Goal: Task Accomplishment & Management: Manage account settings

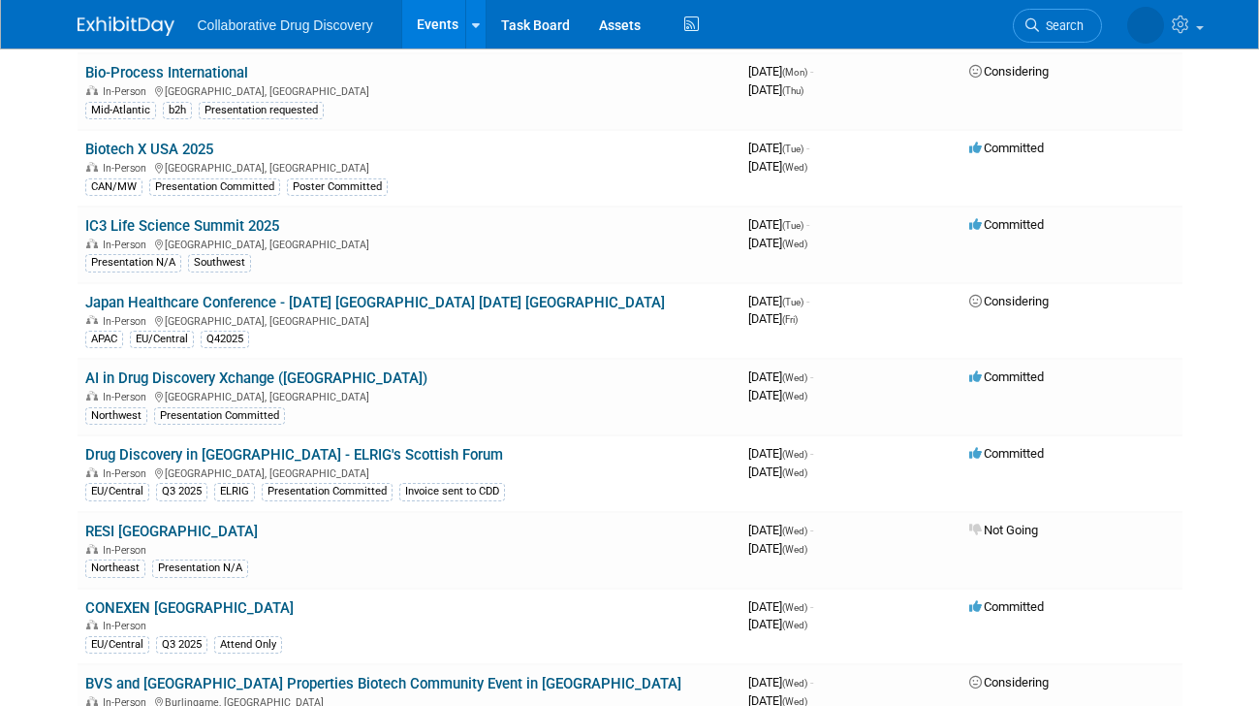
scroll to position [2769, 0]
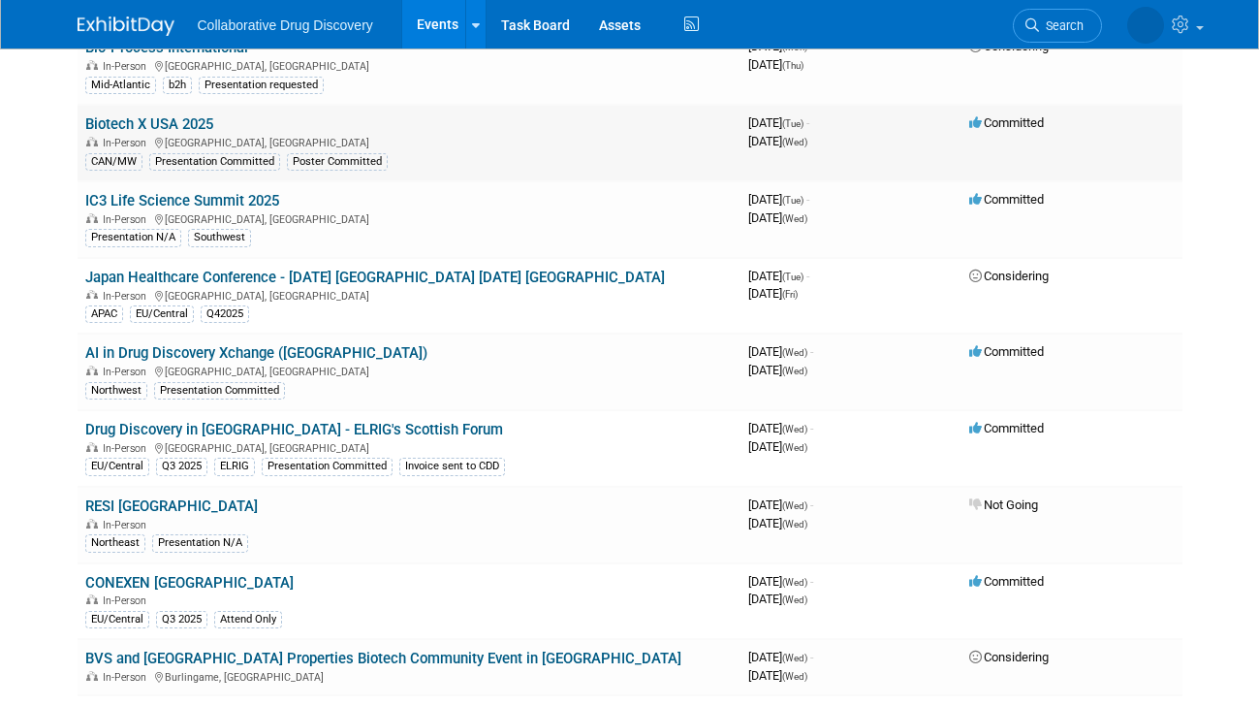
click at [144, 115] on link "Biotech X USA 2025" at bounding box center [149, 123] width 128 height 17
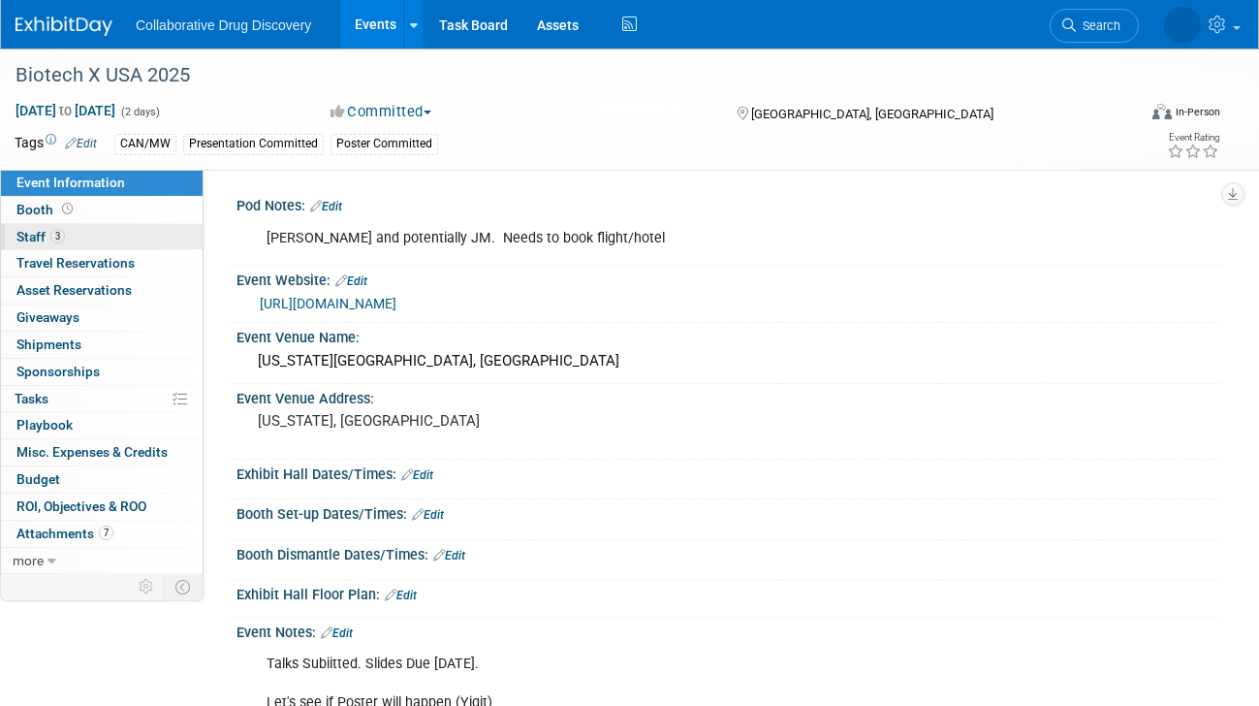
click at [69, 227] on link "3 Staff 3" at bounding box center [102, 237] width 202 height 26
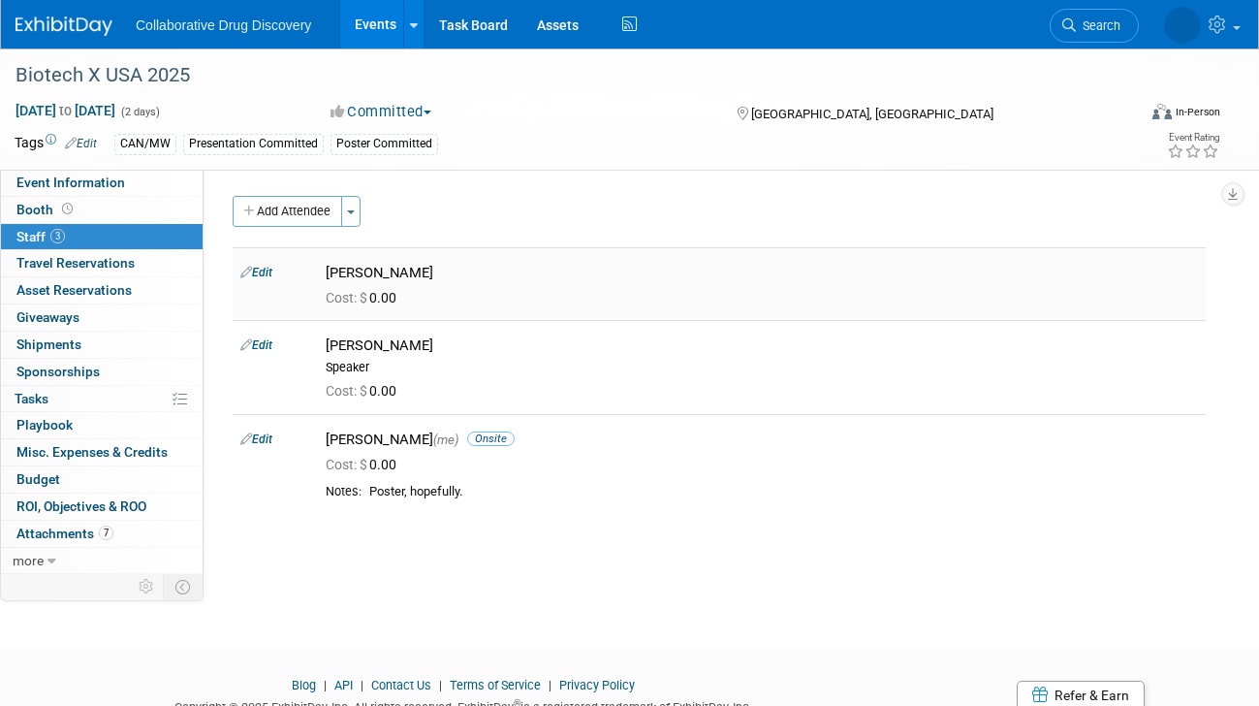
drag, startPoint x: 330, startPoint y: 273, endPoint x: 448, endPoint y: 273, distance: 118.3
click at [448, 273] on div "Evan Moriarity" at bounding box center [762, 273] width 872 height 18
drag, startPoint x: 331, startPoint y: 264, endPoint x: 558, endPoint y: 481, distance: 314.7
click at [558, 481] on tbody "Edit Evan Moriarity Cost: $ 0.00 Edit" at bounding box center [719, 382] width 973 height 270
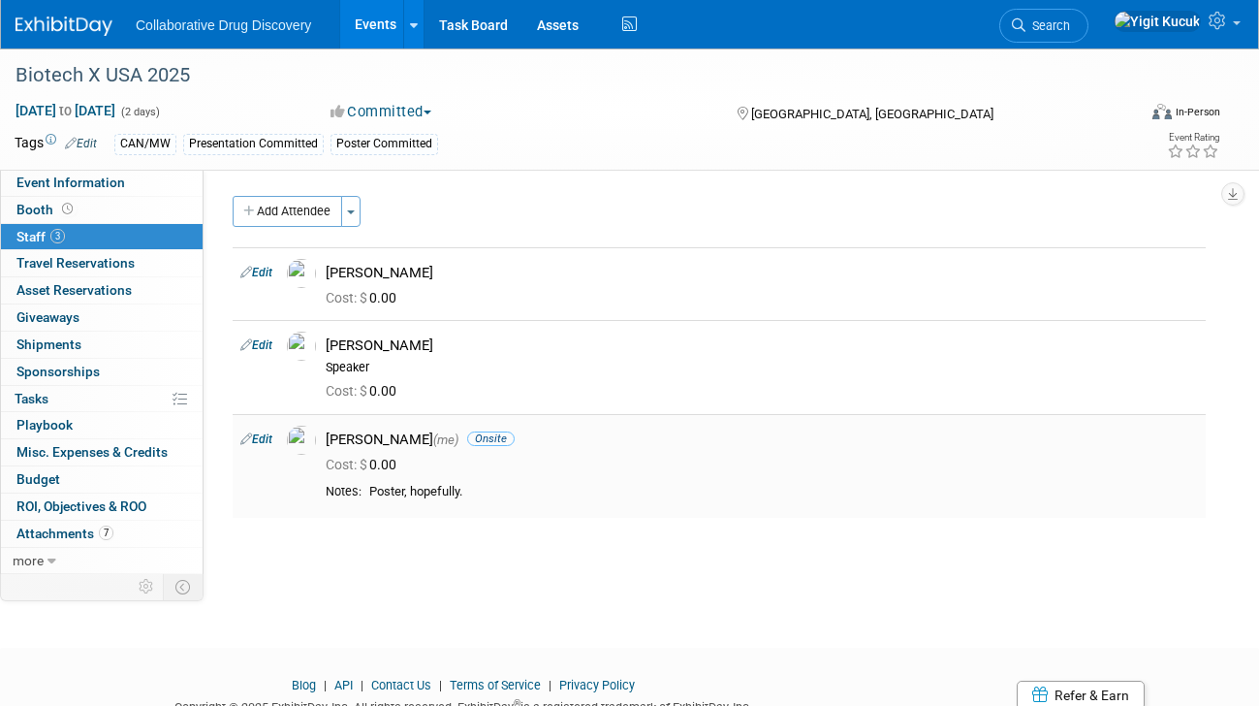
click at [558, 481] on td "Yigit Kucuk (me) Onsite Cost: $ 0.00" at bounding box center [762, 466] width 888 height 105
click at [391, 276] on div "Evan Moriarity" at bounding box center [762, 273] width 872 height 18
click at [103, 182] on span "Event Information" at bounding box center [70, 182] width 109 height 16
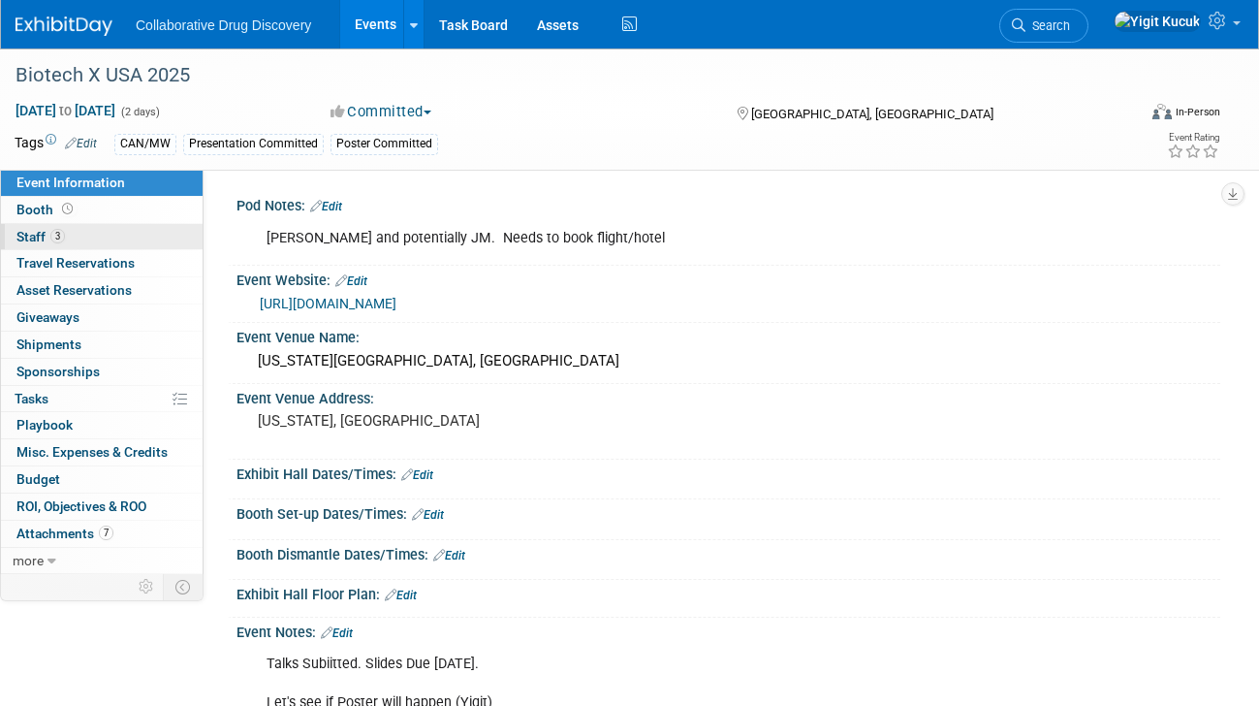
click at [94, 224] on link "3 Staff 3" at bounding box center [102, 237] width 202 height 26
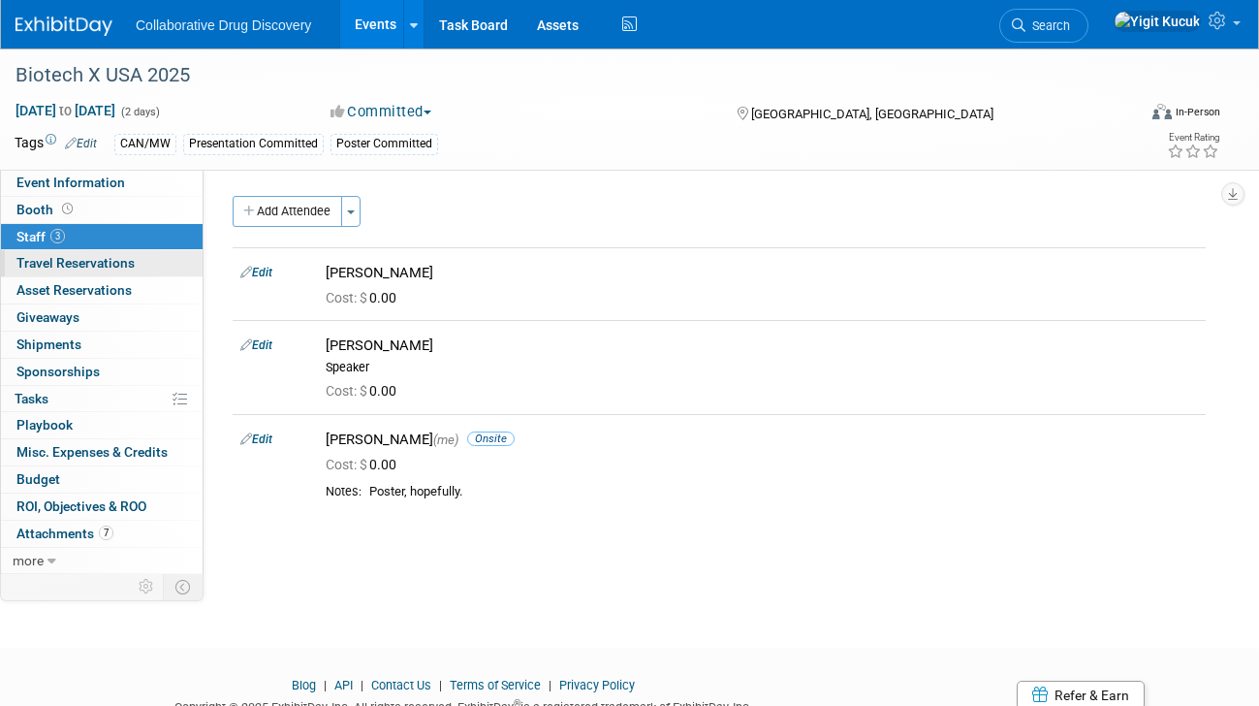
click at [96, 259] on span "Travel Reservations 0" at bounding box center [75, 263] width 118 height 16
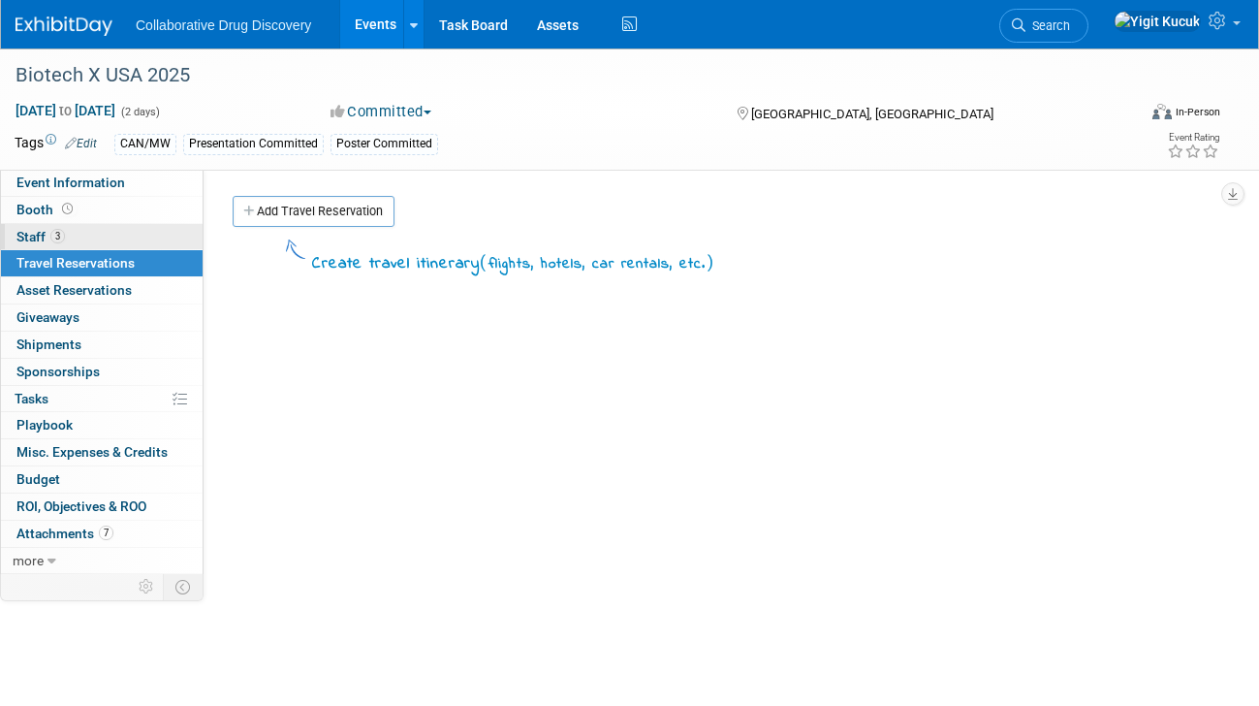
click at [104, 234] on link "3 Staff 3" at bounding box center [102, 237] width 202 height 26
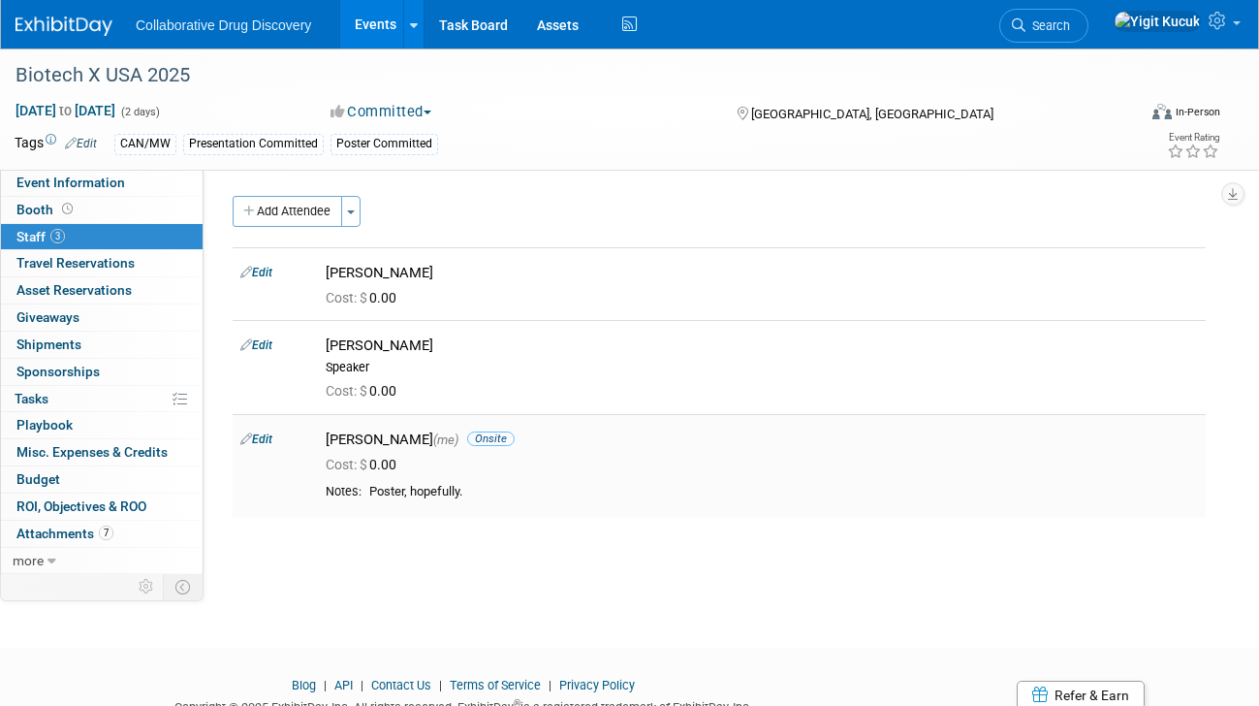
click at [546, 426] on div "Yigit Kucuk (me) Onsite" at bounding box center [761, 437] width 901 height 23
click at [237, 574] on div "Biotech X USA 2025 Sep 16, 2025 to Sep 17, 2025 (2 days) Sep 16, 2025 to Sep 17…" at bounding box center [629, 330] width 1259 height 564
